Goal: Task Accomplishment & Management: Use online tool/utility

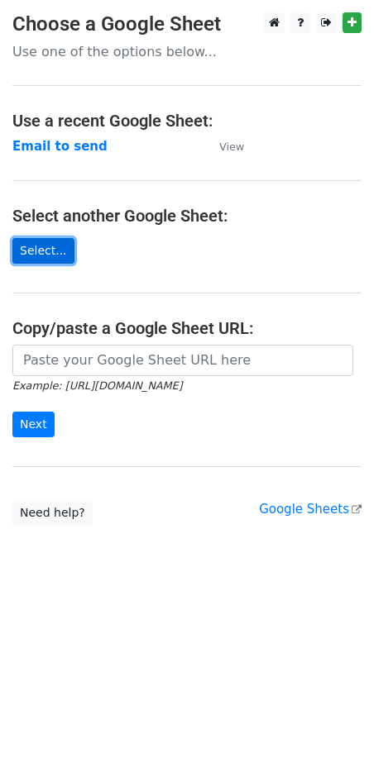
click at [39, 252] on link "Select..." at bounding box center [43, 251] width 62 height 26
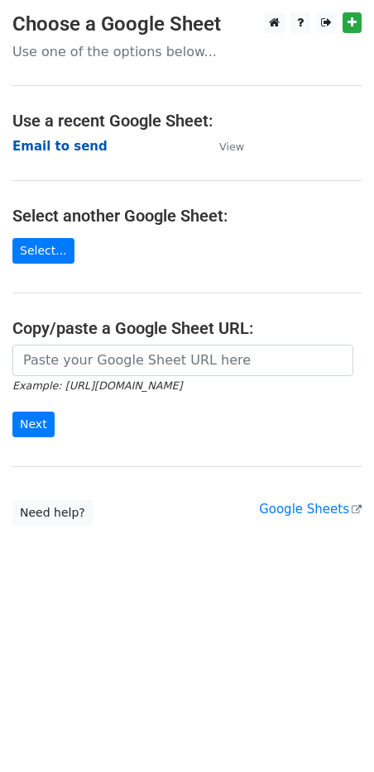
click at [30, 142] on strong "Email to send" at bounding box center [59, 146] width 95 height 15
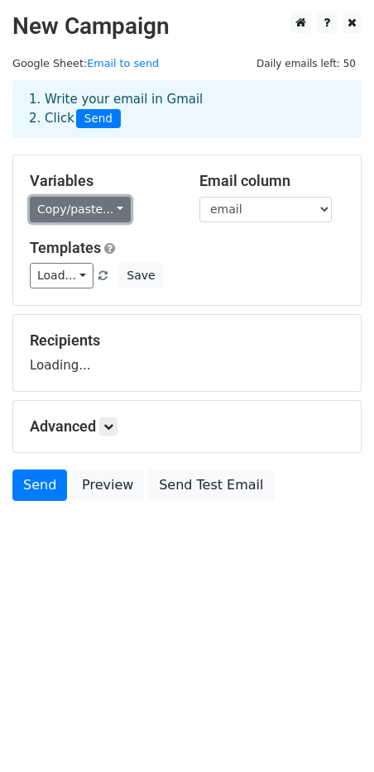
click at [80, 214] on link "Copy/paste..." at bounding box center [80, 210] width 101 height 26
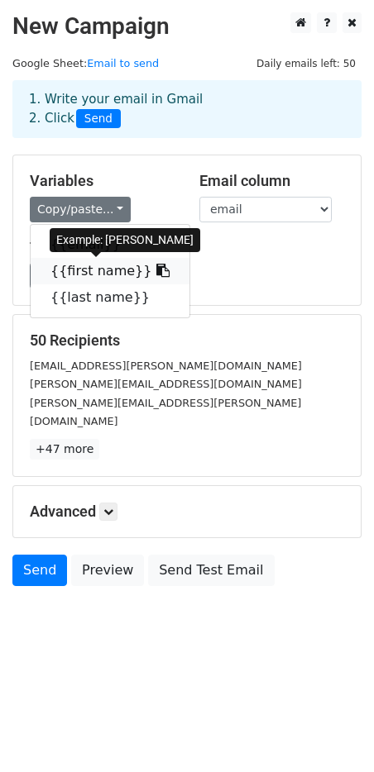
click at [89, 272] on link "{{first name}}" at bounding box center [110, 271] width 159 height 26
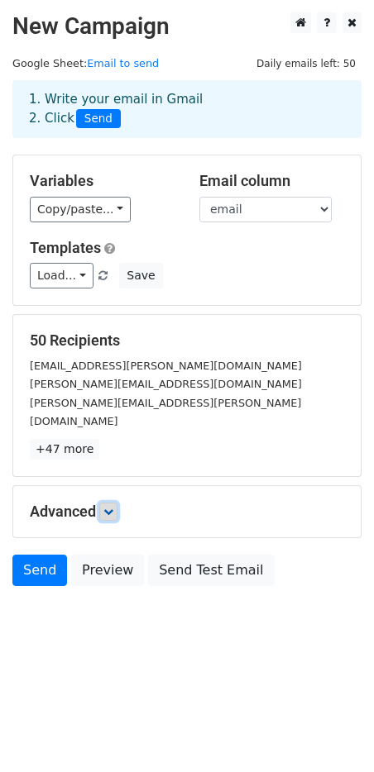
click at [104, 503] on link at bounding box center [108, 512] width 18 height 18
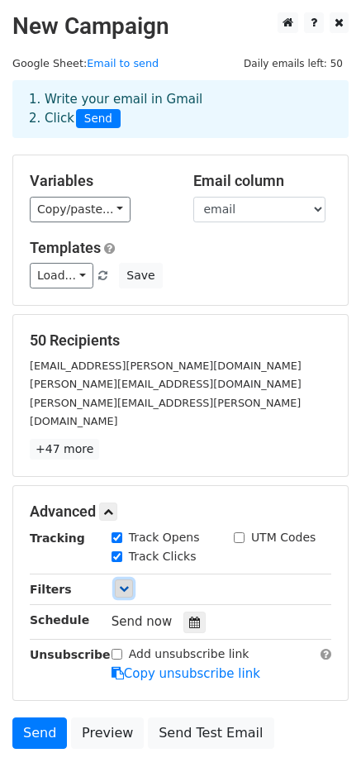
click at [126, 584] on icon at bounding box center [124, 589] width 10 height 10
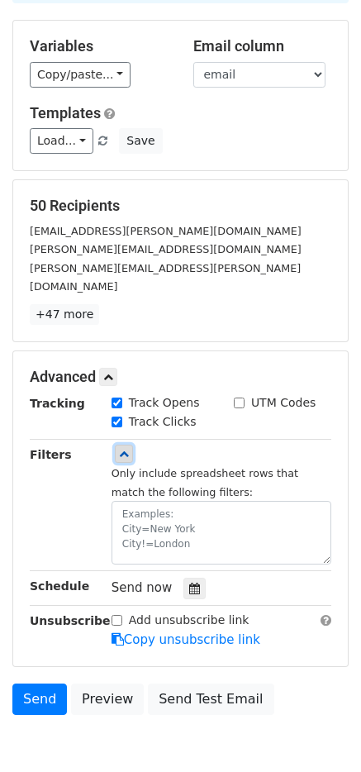
scroll to position [165, 0]
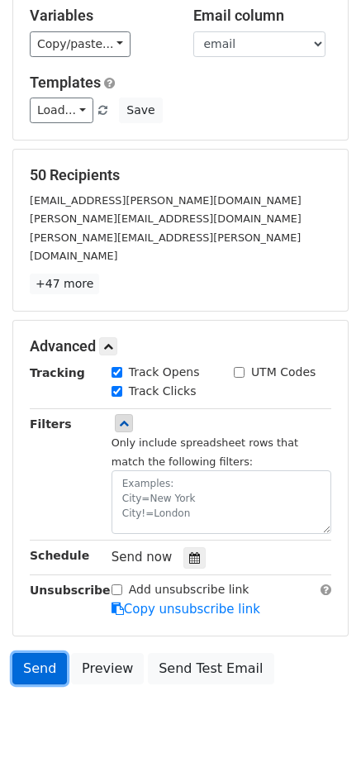
click at [41, 653] on link "Send" at bounding box center [39, 668] width 55 height 31
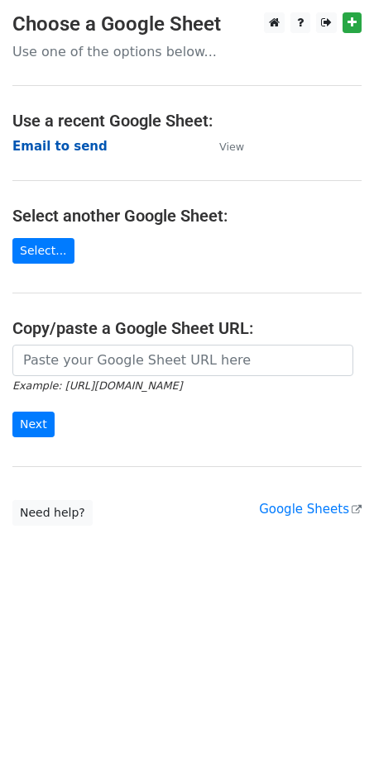
click at [39, 139] on strong "Email to send" at bounding box center [59, 146] width 95 height 15
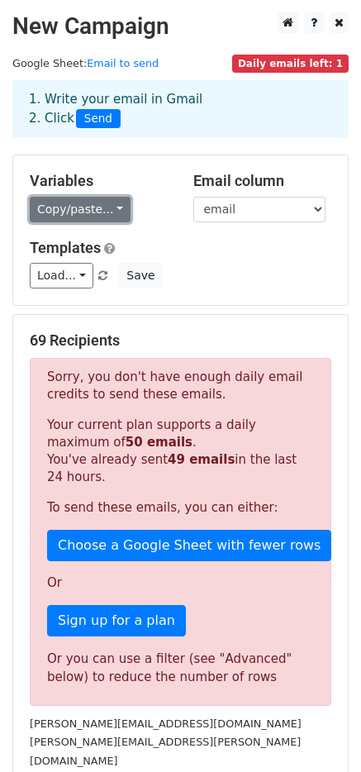
click at [75, 205] on link "Copy/paste..." at bounding box center [80, 210] width 101 height 26
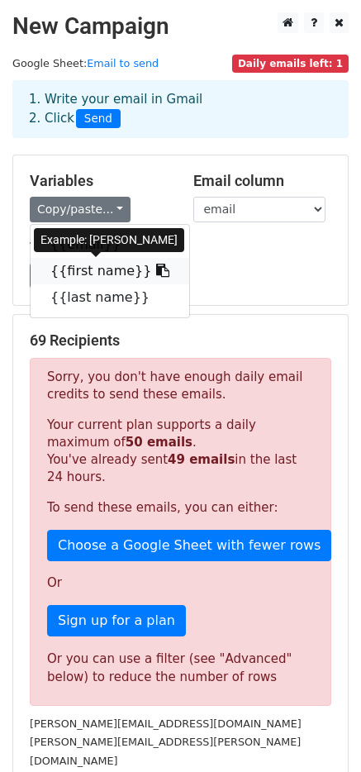
click at [74, 268] on link "{{first name}}" at bounding box center [110, 271] width 159 height 26
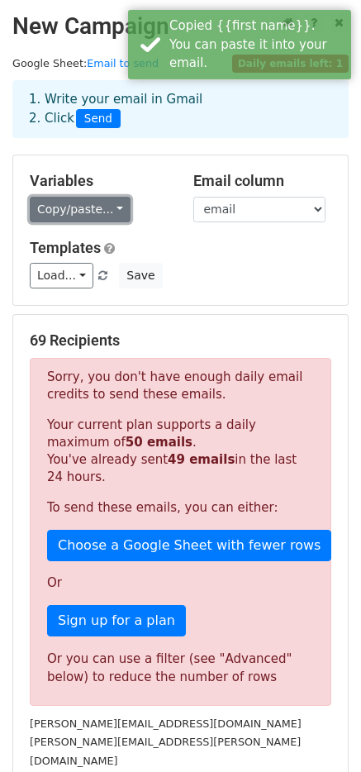
click at [106, 208] on link "Copy/paste..." at bounding box center [80, 210] width 101 height 26
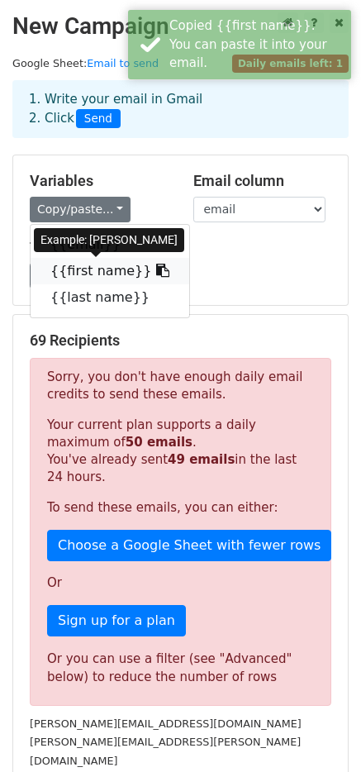
click at [98, 266] on link "{{first name}}" at bounding box center [110, 271] width 159 height 26
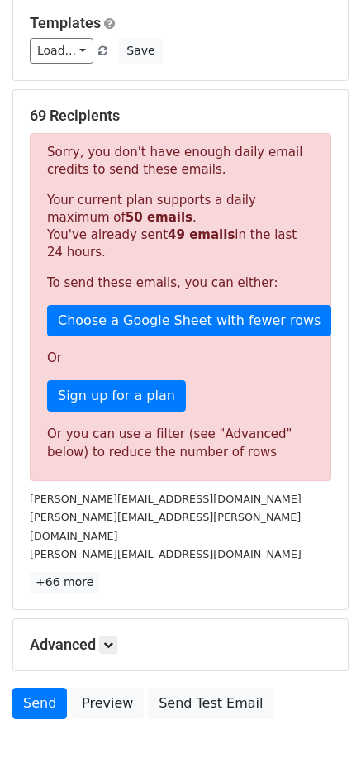
scroll to position [248, 0]
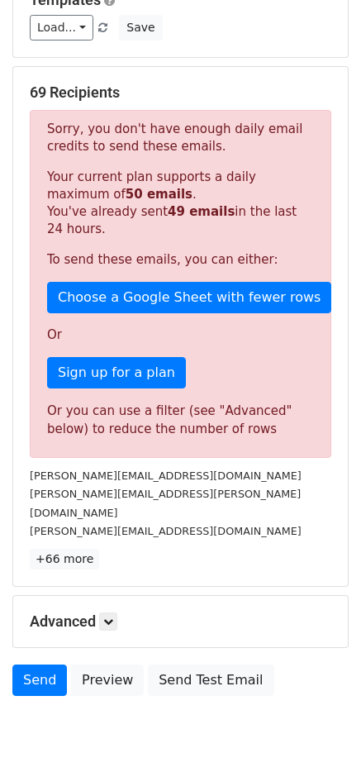
click at [96, 613] on h5 "Advanced" at bounding box center [181, 622] width 302 height 18
click at [104, 613] on link at bounding box center [108, 622] width 18 height 18
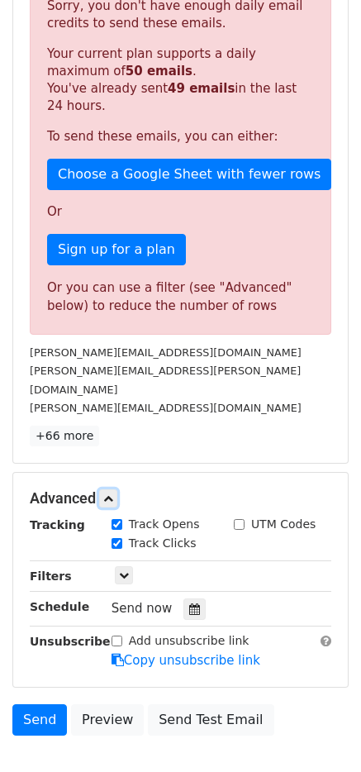
scroll to position [413, 0]
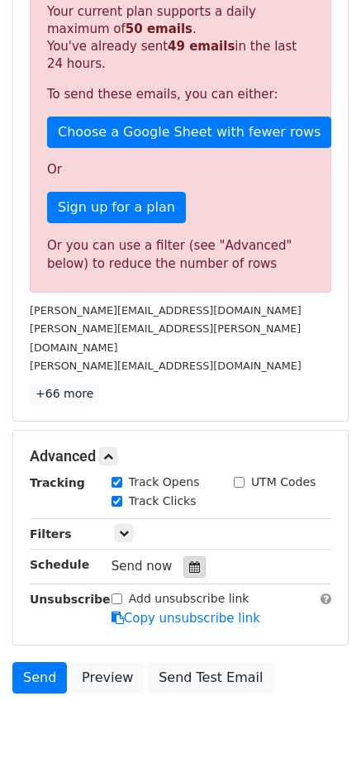
click at [189, 561] on icon at bounding box center [194, 567] width 11 height 12
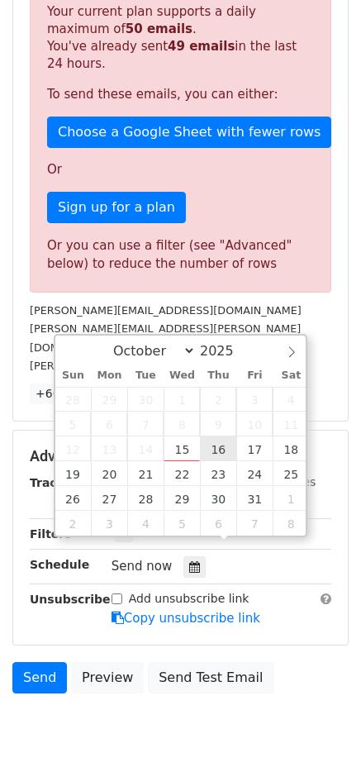
type input "2025-10-16 12:00"
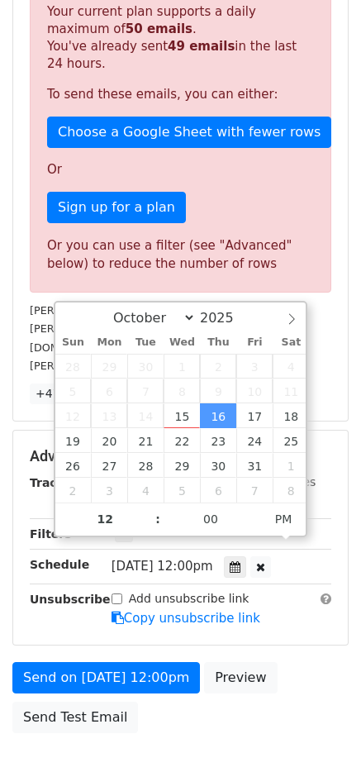
click at [296, 590] on div "Add unsubscribe link Copy unsubscribe link" at bounding box center [221, 609] width 245 height 38
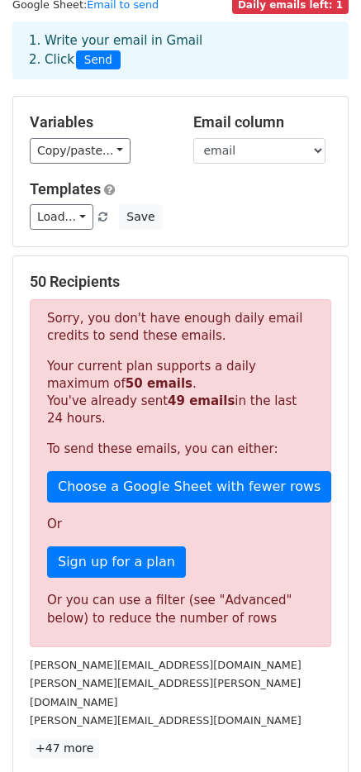
scroll to position [0, 0]
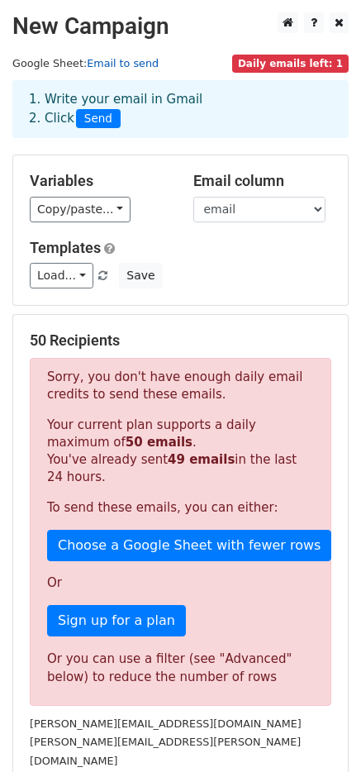
click at [115, 64] on link "Email to send" at bounding box center [123, 63] width 72 height 12
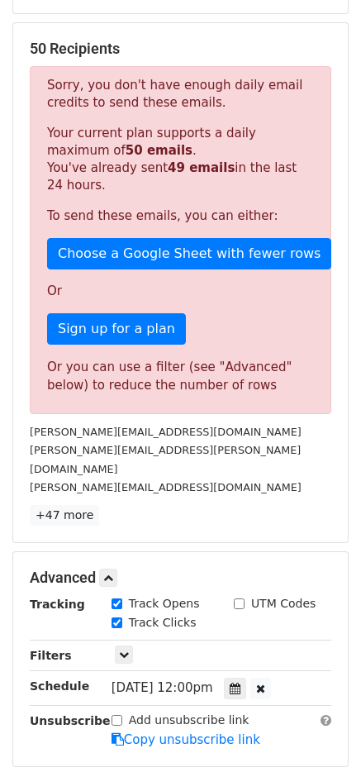
scroll to position [331, 0]
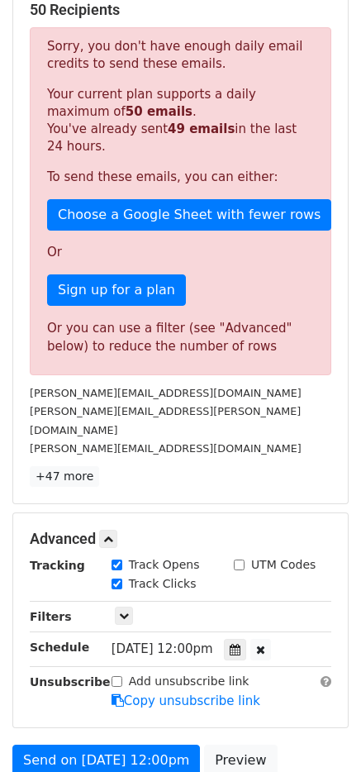
click at [241, 560] on input "UTM Codes" at bounding box center [239, 565] width 11 height 11
checkbox input "true"
click at [133, 608] on div "Only include spreadsheet rows that match the following filters:" at bounding box center [221, 617] width 245 height 19
click at [125, 611] on icon at bounding box center [124, 616] width 10 height 10
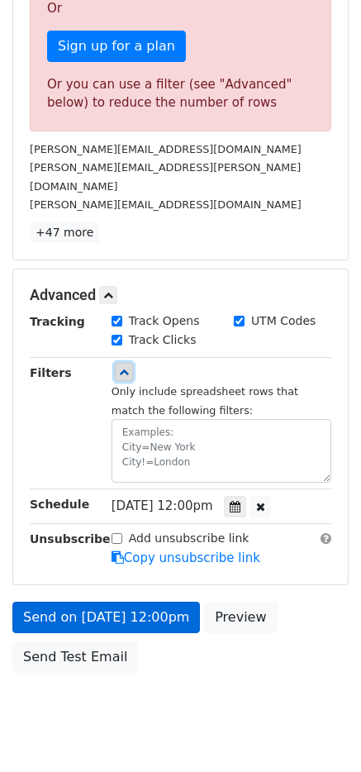
scroll to position [579, 0]
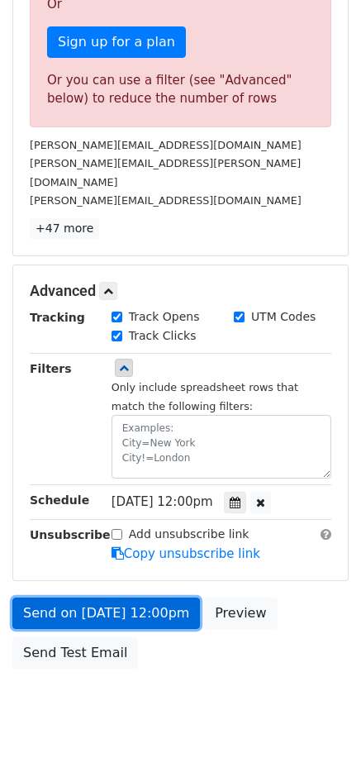
click at [113, 598] on link "Send on Oct 16 at 12:00pm" at bounding box center [106, 613] width 188 height 31
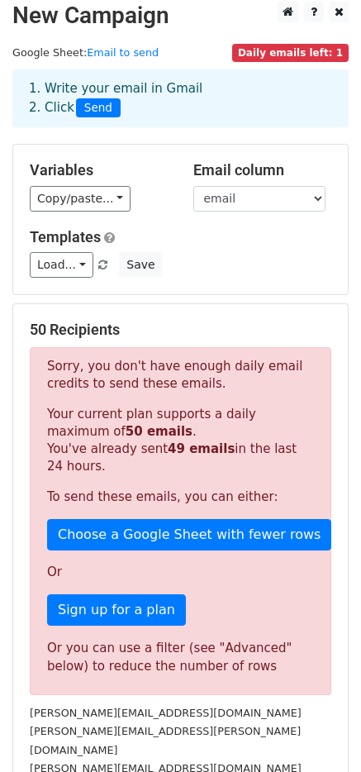
scroll to position [0, 0]
